Goal: Transaction & Acquisition: Purchase product/service

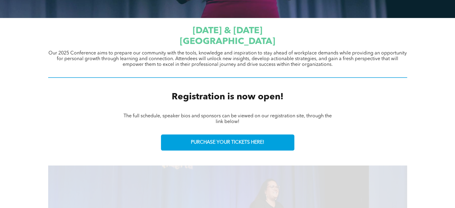
scroll to position [210, 0]
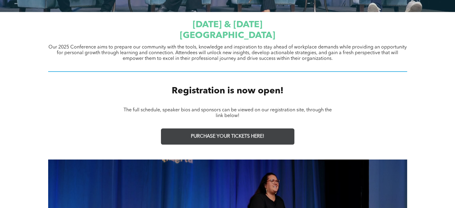
click at [219, 135] on span "PURCHASE YOUR TICKETS HERE!" at bounding box center [227, 137] width 73 height 6
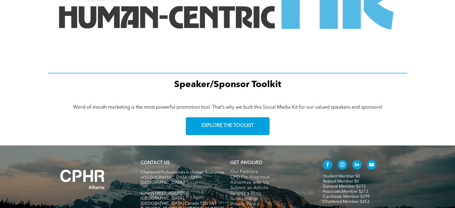
scroll to position [868, 0]
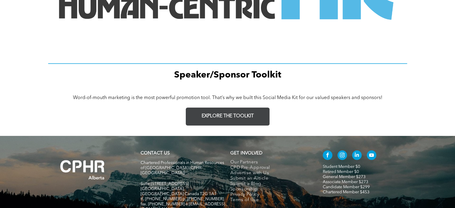
click at [211, 114] on span "EXPLORE THE TOOLKIT" at bounding box center [228, 116] width 52 height 6
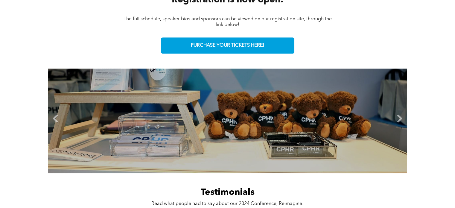
scroll to position [299, 0]
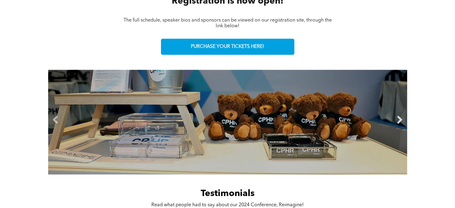
click at [404, 118] on link "Next" at bounding box center [400, 120] width 9 height 9
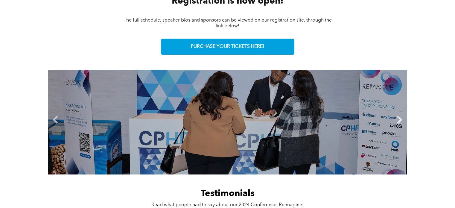
click at [404, 118] on link "Next" at bounding box center [400, 120] width 9 height 9
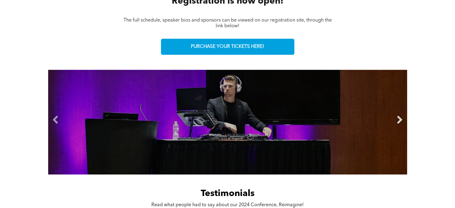
click at [404, 118] on link "Next" at bounding box center [400, 120] width 9 height 9
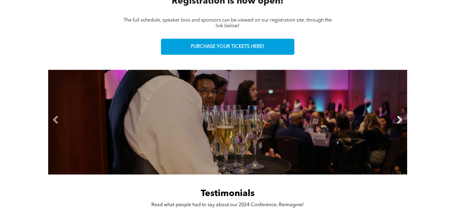
click at [397, 118] on link "Next" at bounding box center [400, 120] width 9 height 9
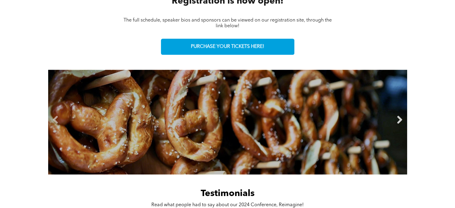
click at [399, 118] on link "Next" at bounding box center [400, 120] width 9 height 9
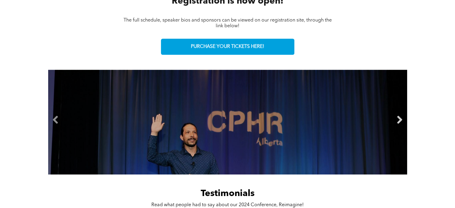
click at [399, 118] on link "Next" at bounding box center [400, 120] width 9 height 9
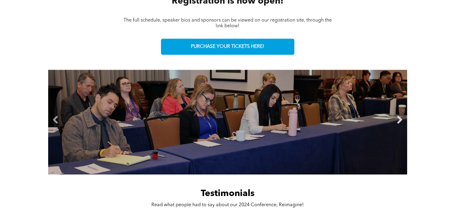
click at [399, 118] on link "Next" at bounding box center [400, 120] width 9 height 9
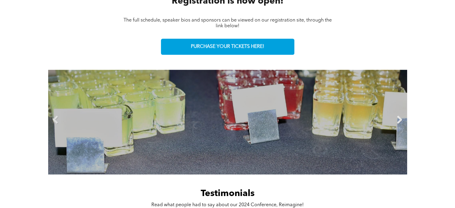
click at [399, 118] on link "Next" at bounding box center [400, 120] width 9 height 9
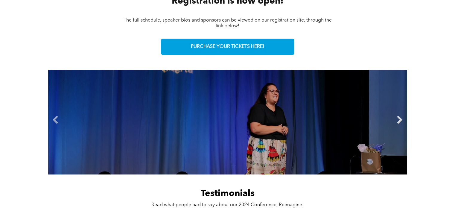
click at [399, 118] on link "Next" at bounding box center [400, 120] width 9 height 9
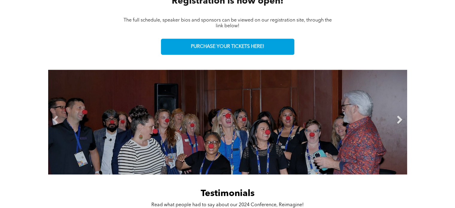
click at [400, 119] on link "Next" at bounding box center [400, 120] width 9 height 9
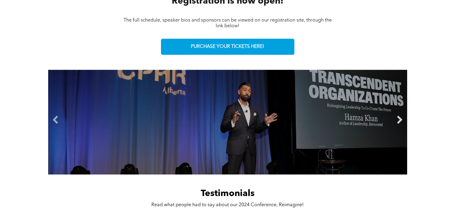
click at [400, 119] on link "Next" at bounding box center [400, 120] width 9 height 9
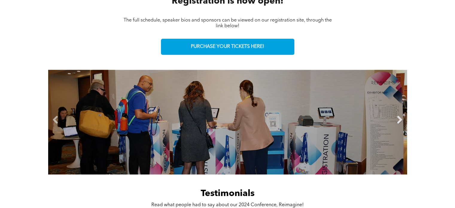
click at [400, 119] on link "Next" at bounding box center [400, 120] width 9 height 9
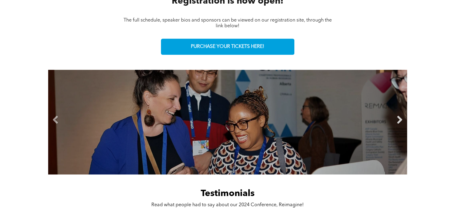
click at [400, 119] on link "Next" at bounding box center [400, 120] width 9 height 9
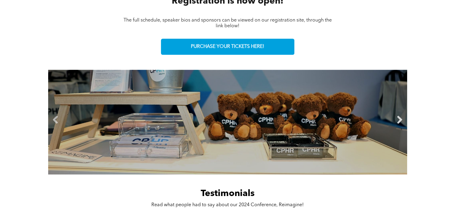
click at [400, 119] on link "Next" at bounding box center [400, 120] width 9 height 9
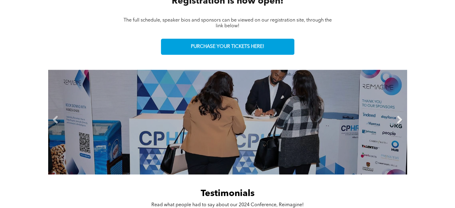
click at [400, 119] on link "Next" at bounding box center [400, 120] width 9 height 9
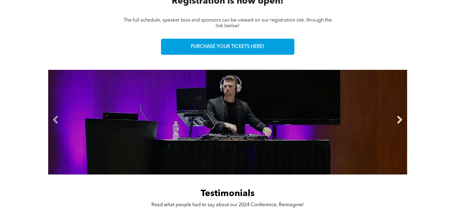
click at [400, 119] on link "Next" at bounding box center [400, 120] width 9 height 9
